Goal: Complete application form

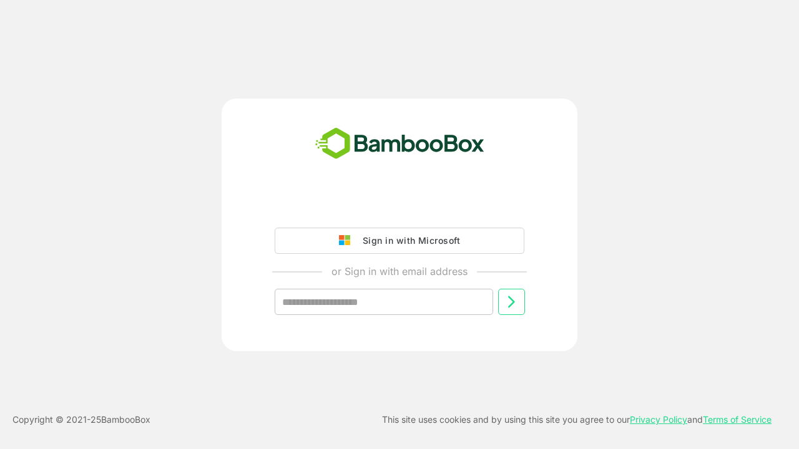
type input "**********"
click at [511, 302] on icon at bounding box center [510, 301] width 15 height 15
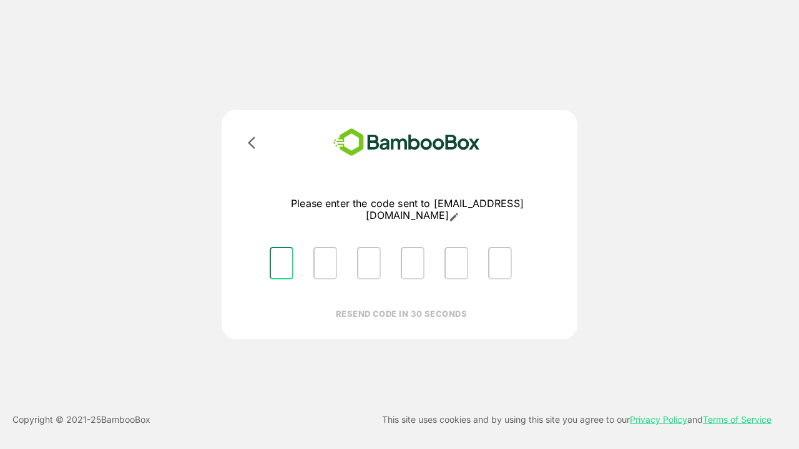
type input "*"
